Goal: Information Seeking & Learning: Learn about a topic

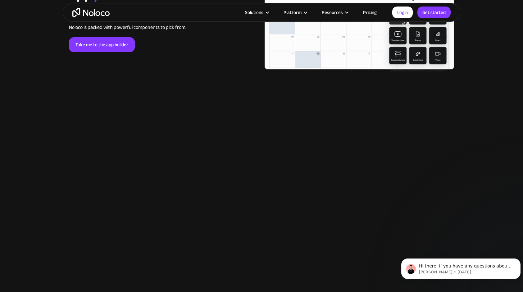
scroll to position [1428, 0]
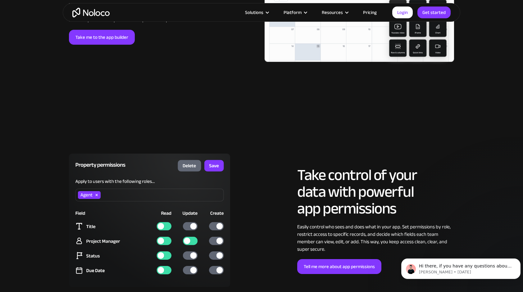
click at [372, 11] on link "Pricing" at bounding box center [369, 12] width 29 height 8
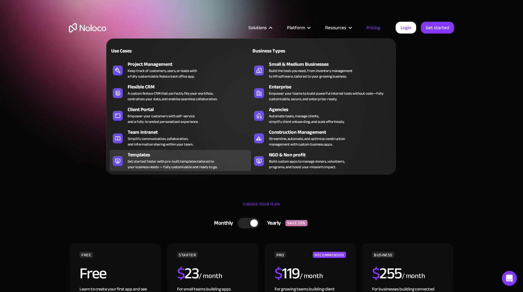
click at [162, 159] on div "Get started faster with pre-built templates tailored to your business needs — f…" at bounding box center [173, 164] width 90 height 11
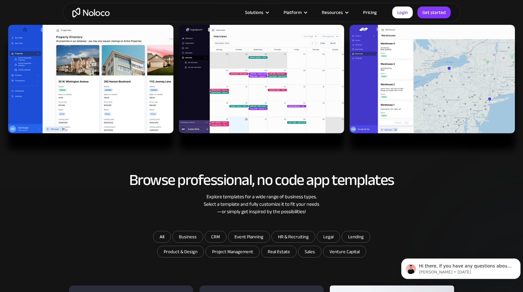
scroll to position [186, 0]
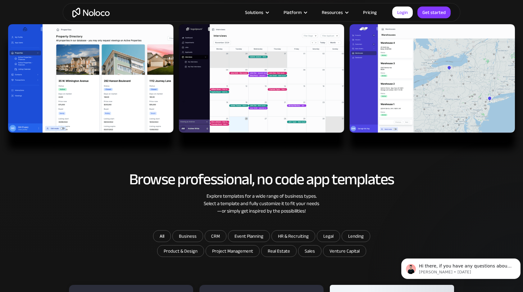
click at [78, 106] on img at bounding box center [261, 90] width 523 height 133
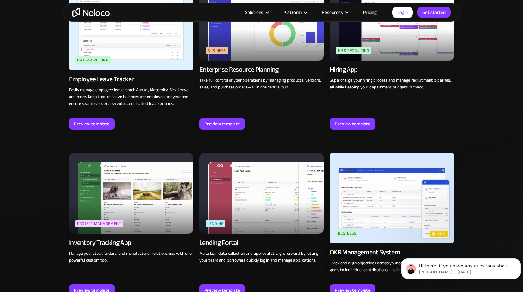
scroll to position [869, 0]
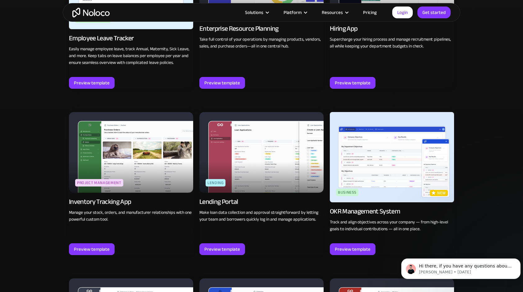
click at [364, 165] on img at bounding box center [392, 157] width 124 height 90
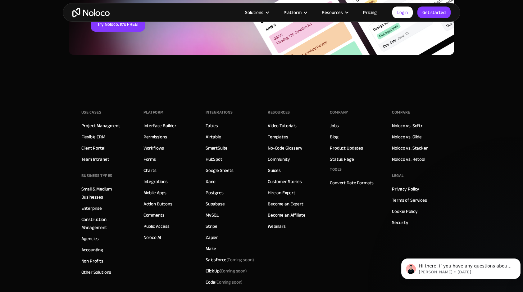
scroll to position [931, 0]
